Goal: Transaction & Acquisition: Purchase product/service

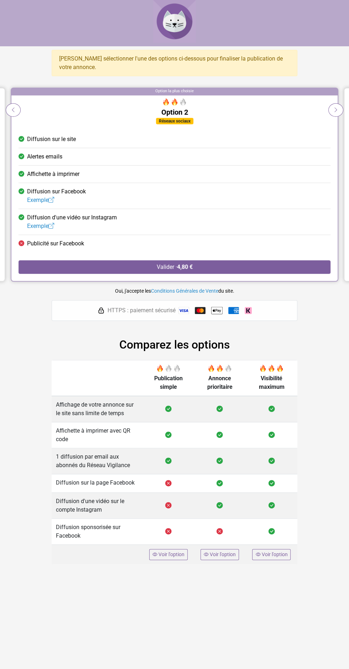
click at [170, 553] on span "Voir l'option" at bounding box center [171, 555] width 26 height 6
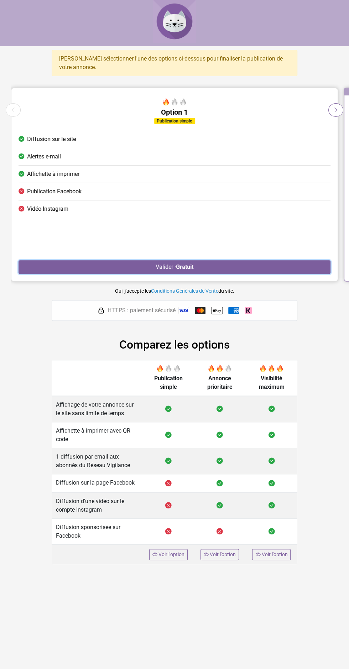
click at [242, 263] on button "Valider · Gratuit" at bounding box center [175, 267] width 312 height 14
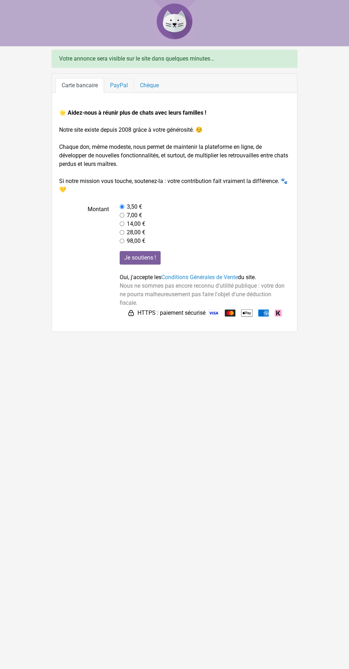
click at [124, 89] on link "PayPal" at bounding box center [119, 85] width 30 height 15
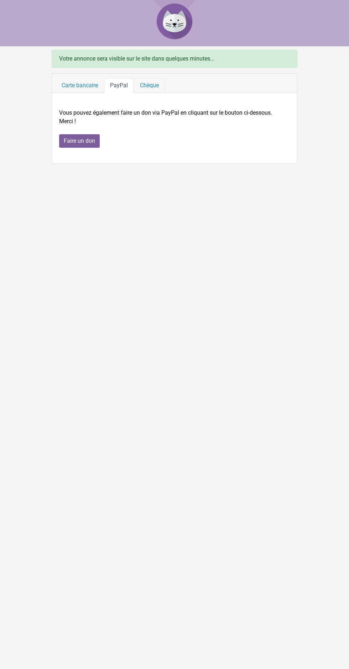
click at [163, 78] on link "Chèque" at bounding box center [149, 85] width 31 height 15
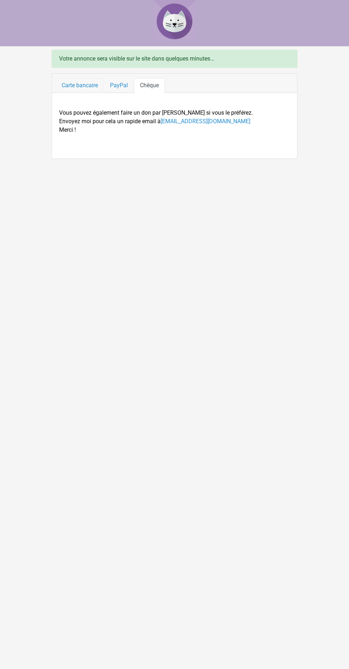
click at [82, 85] on link "Carte bancaire" at bounding box center [80, 85] width 48 height 15
